Goal: Task Accomplishment & Management: Manage account settings

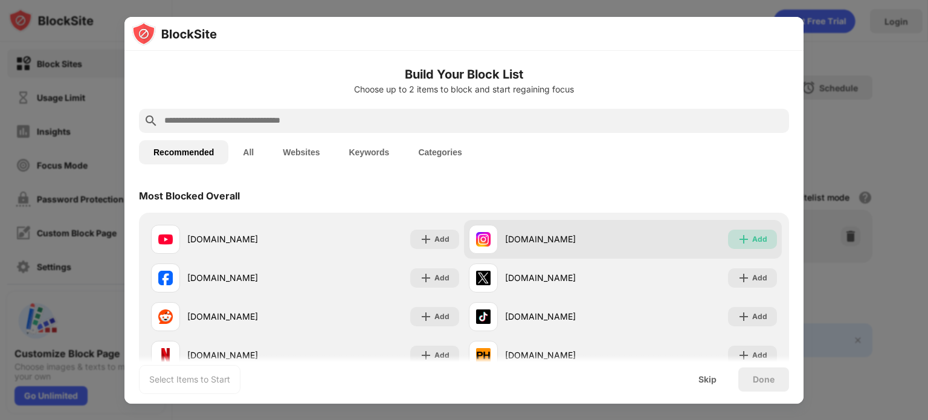
click at [752, 238] on div "Add" at bounding box center [759, 239] width 15 height 12
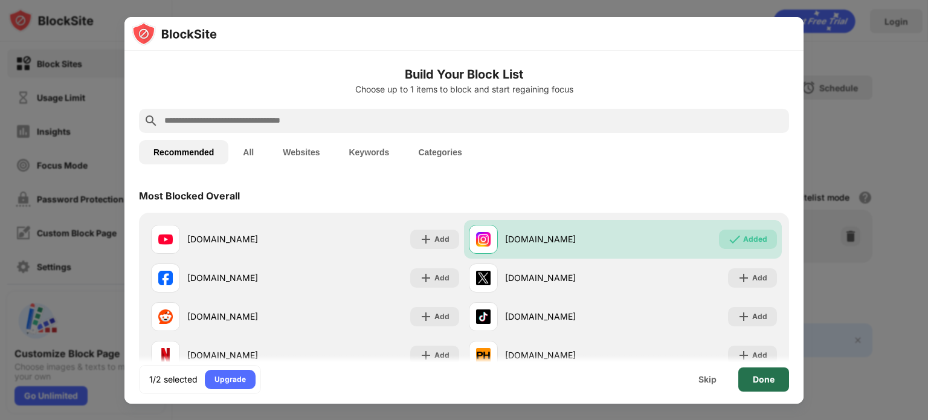
click at [772, 384] on div "Done" at bounding box center [763, 379] width 51 height 24
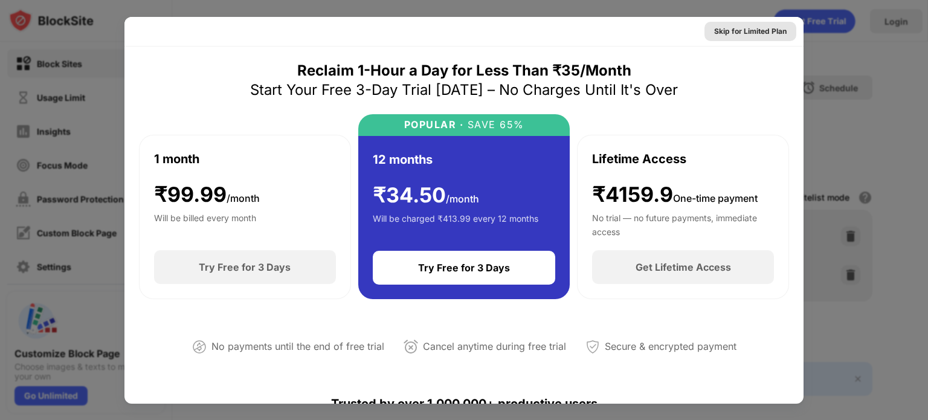
click at [756, 31] on div "Skip for Limited Plan" at bounding box center [750, 31] width 73 height 12
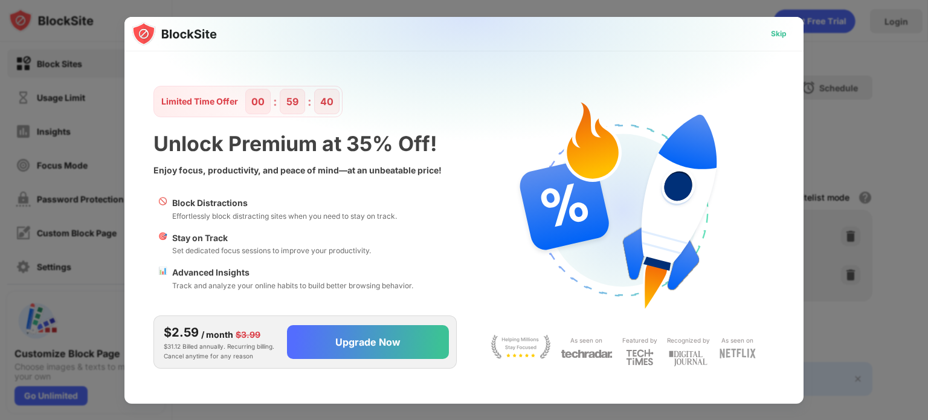
click at [776, 33] on div "Skip" at bounding box center [779, 34] width 16 height 12
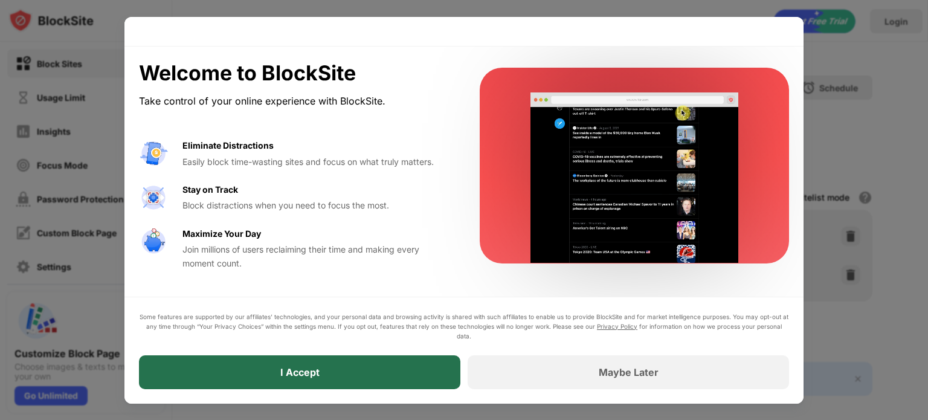
click at [398, 370] on div "I Accept" at bounding box center [299, 372] width 321 height 34
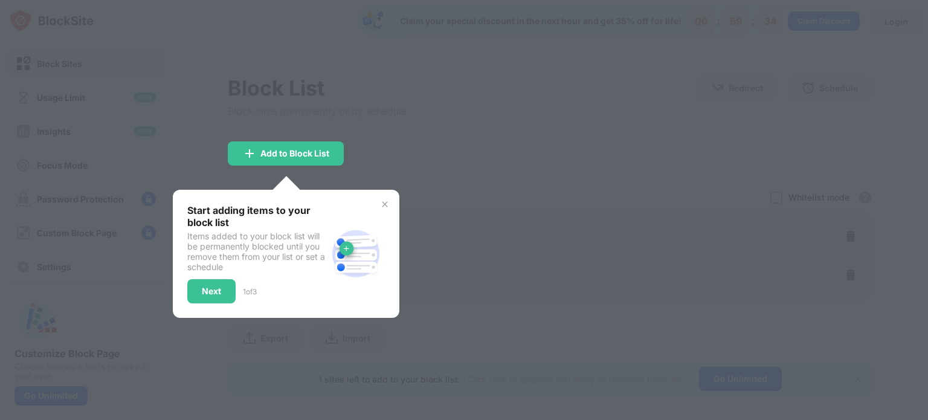
click at [514, 305] on div at bounding box center [464, 210] width 928 height 420
click at [384, 207] on img at bounding box center [385, 204] width 10 height 10
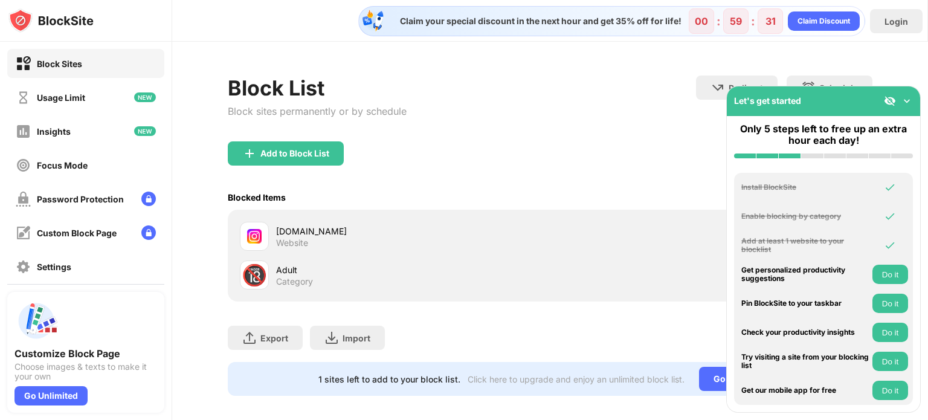
scroll to position [18, 0]
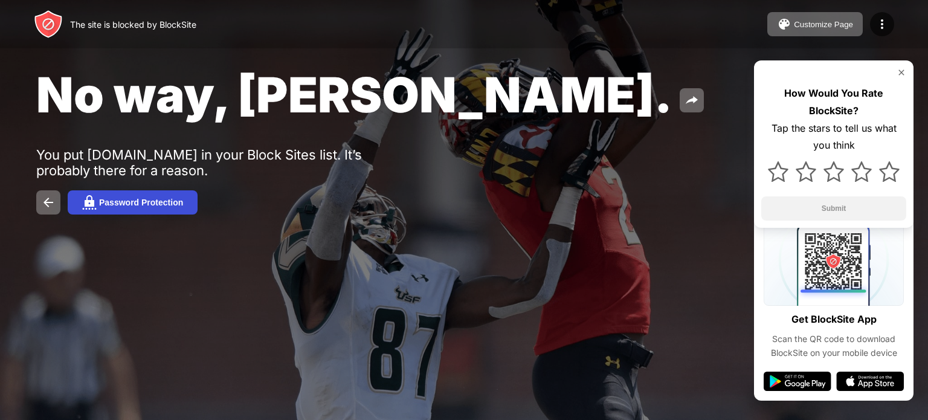
click at [143, 207] on div "Password Protection" at bounding box center [141, 203] width 84 height 10
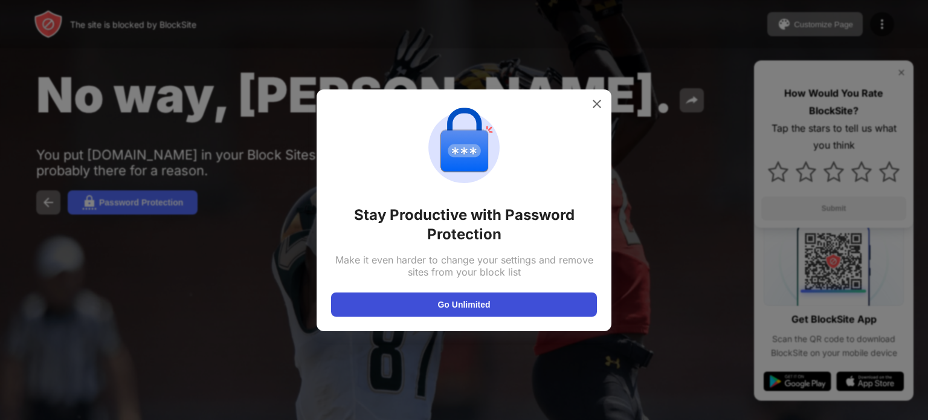
click at [416, 312] on button "Go Unlimited" at bounding box center [464, 304] width 266 height 24
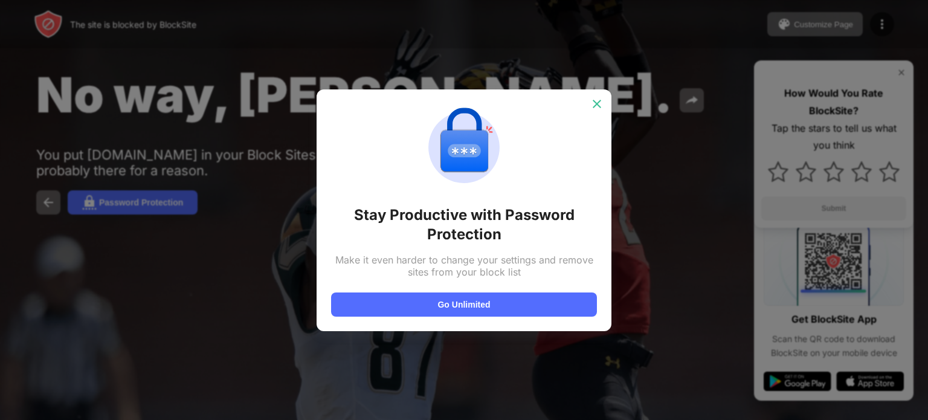
click at [595, 99] on img at bounding box center [597, 104] width 12 height 12
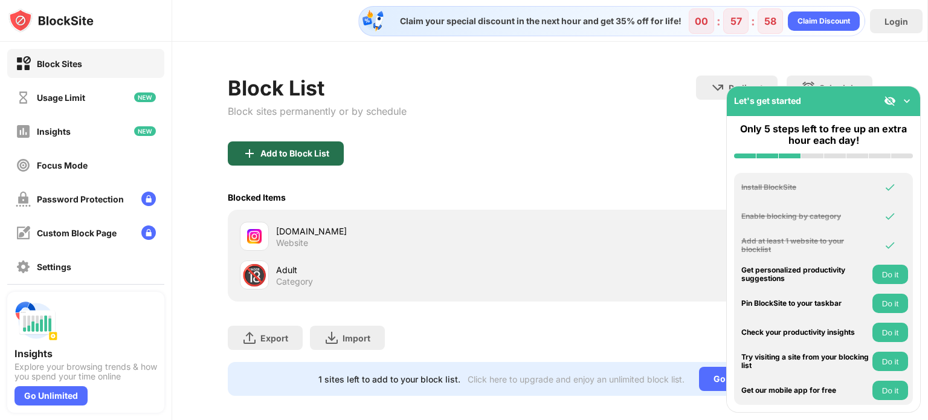
click at [288, 164] on div "Add to Block List" at bounding box center [286, 153] width 116 height 24
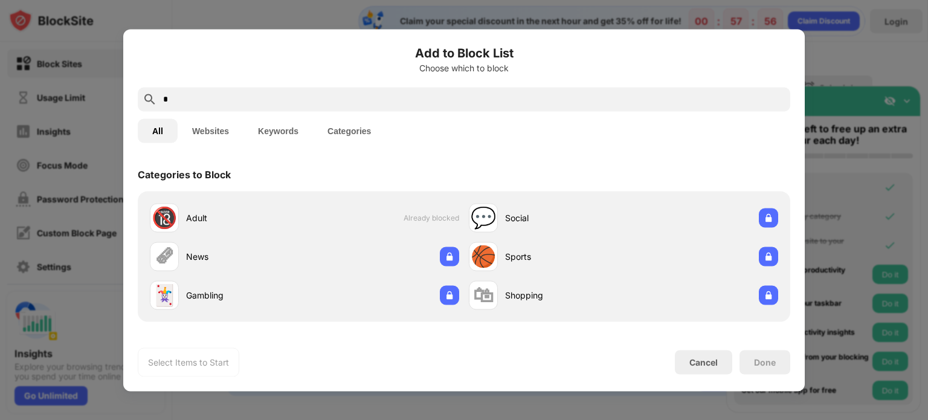
click at [393, 92] on input "*" at bounding box center [474, 99] width 624 height 15
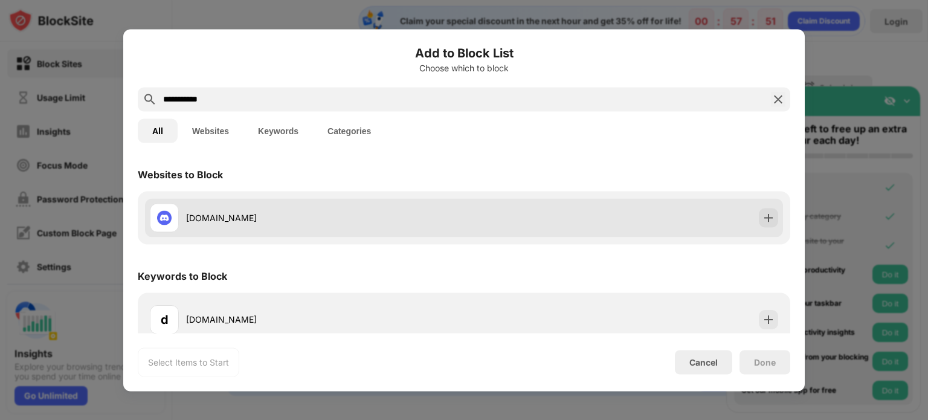
type input "**********"
click at [756, 228] on div "discord.com" at bounding box center [464, 217] width 638 height 39
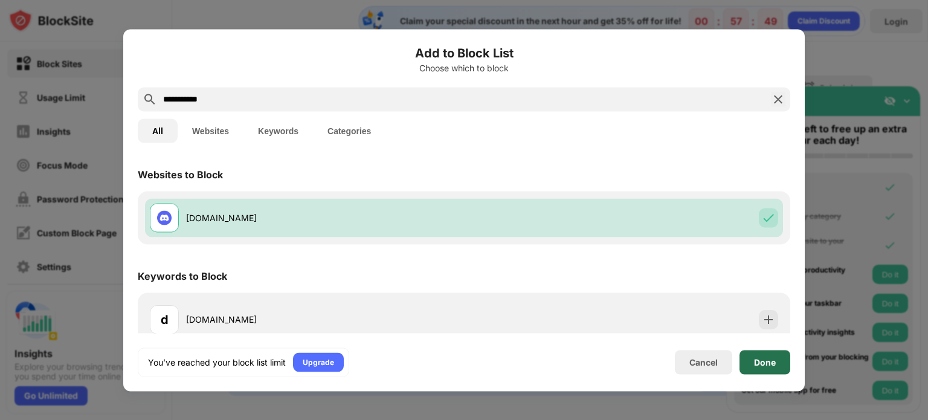
click at [768, 364] on div "Done" at bounding box center [765, 362] width 22 height 10
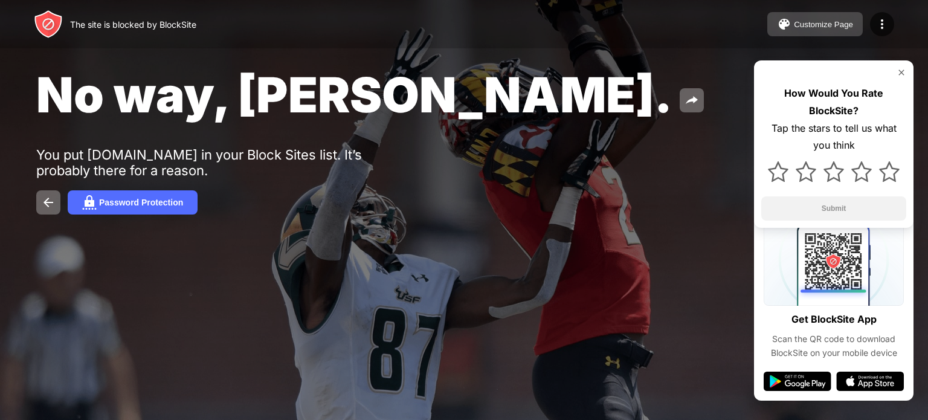
click at [831, 16] on button "Customize Page" at bounding box center [814, 24] width 95 height 24
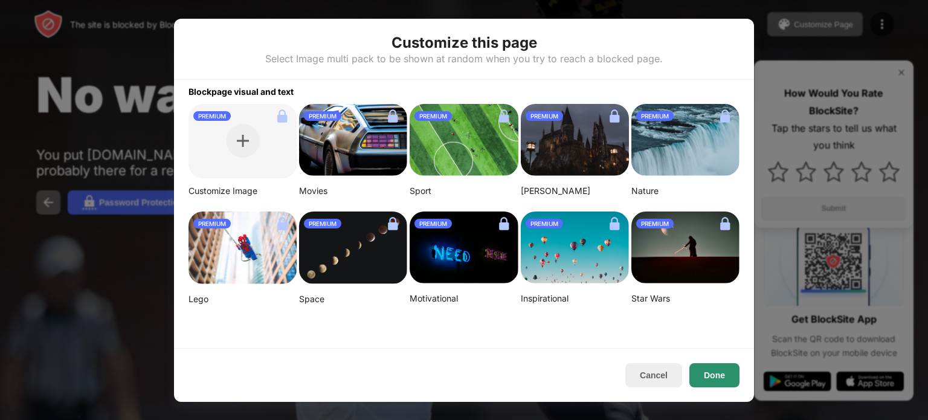
click at [713, 376] on button "Done" at bounding box center [714, 375] width 50 height 24
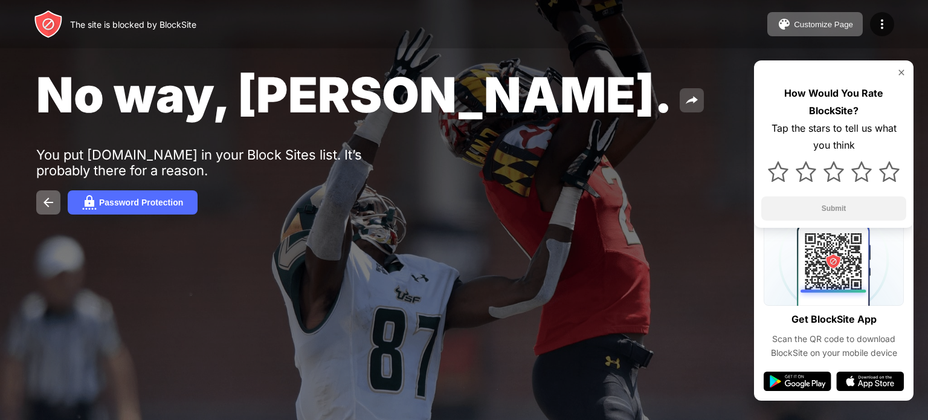
click at [685, 96] on img at bounding box center [692, 100] width 15 height 15
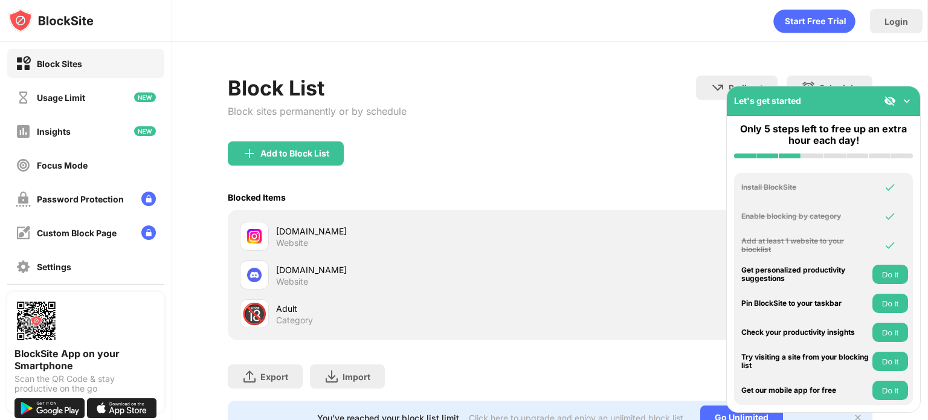
click at [578, 114] on div "Block List Block sites permanently or by schedule Redirect Choose a site to be …" at bounding box center [550, 109] width 645 height 66
